Goal: Transaction & Acquisition: Purchase product/service

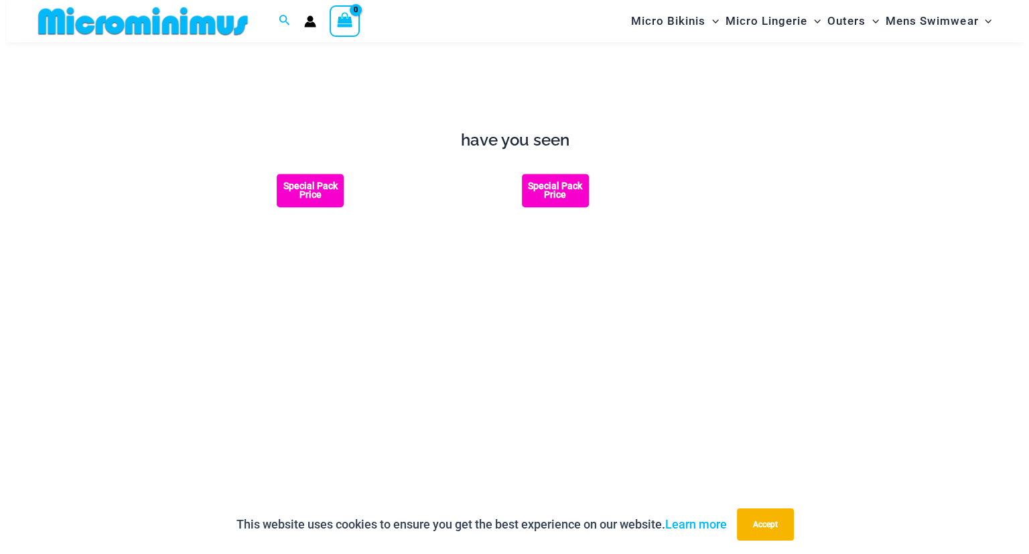
scroll to position [1466, 0]
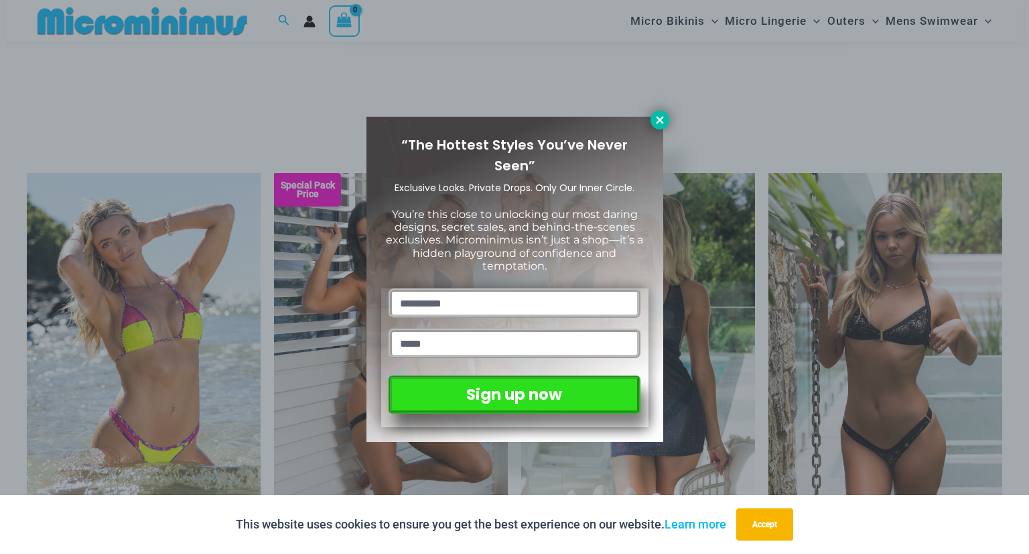
click at [658, 117] on icon at bounding box center [660, 120] width 12 height 12
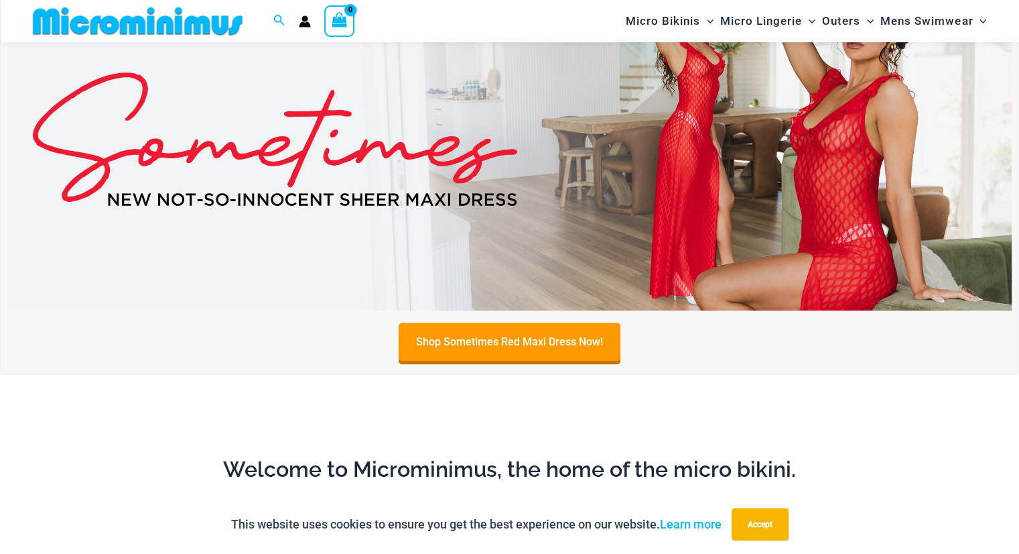
scroll to position [0, 0]
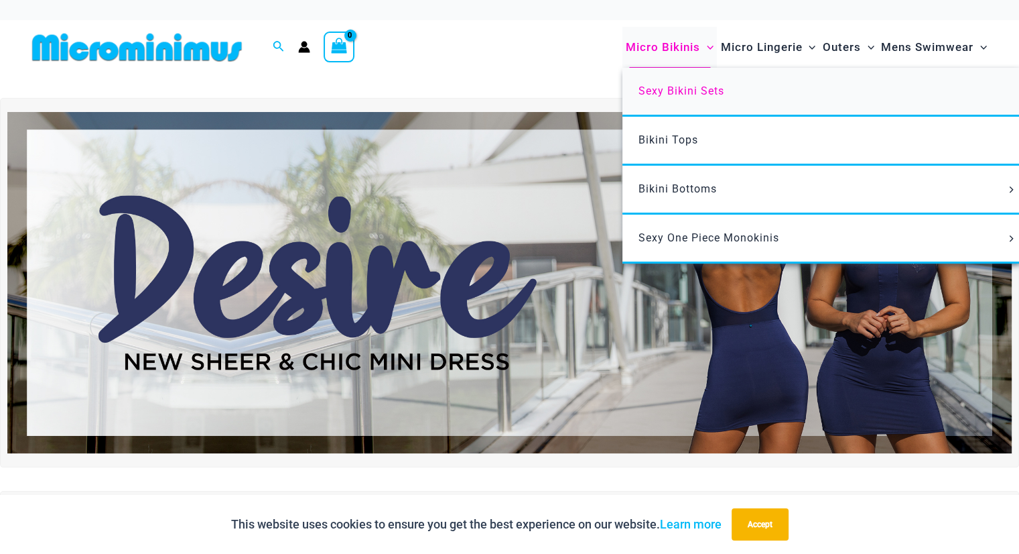
click at [687, 92] on span "Sexy Bikini Sets" at bounding box center [682, 90] width 86 height 13
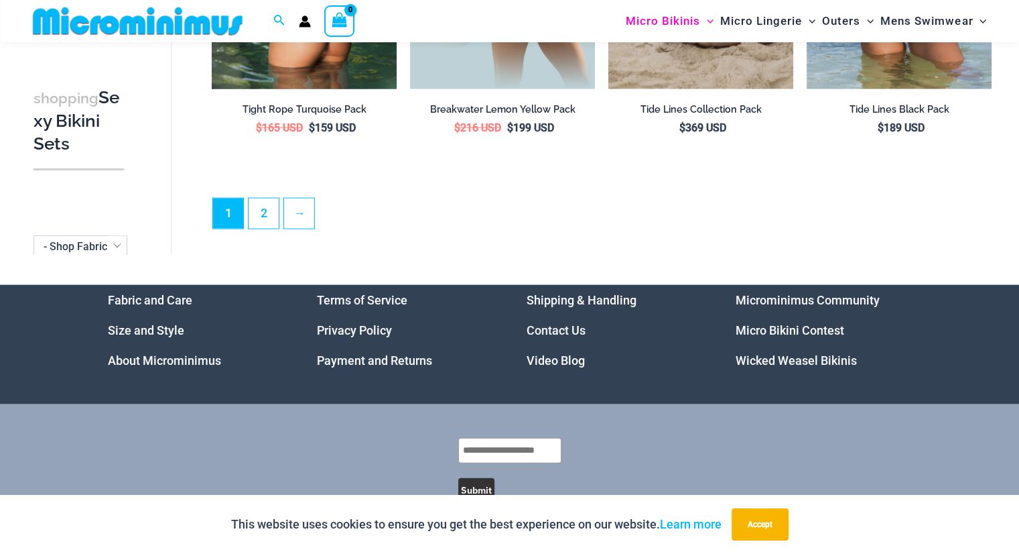
scroll to position [2999, 0]
